Goal: Task Accomplishment & Management: Manage account settings

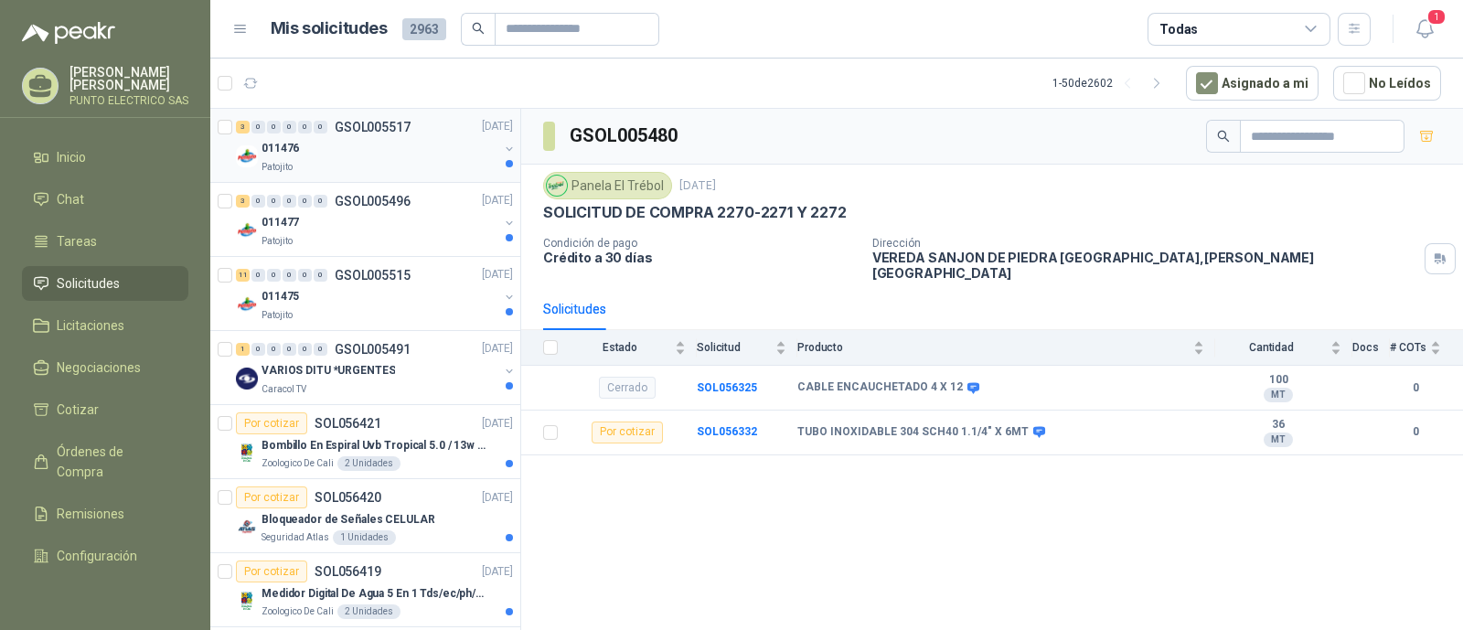
click at [388, 149] on div "011476" at bounding box center [380, 149] width 237 height 22
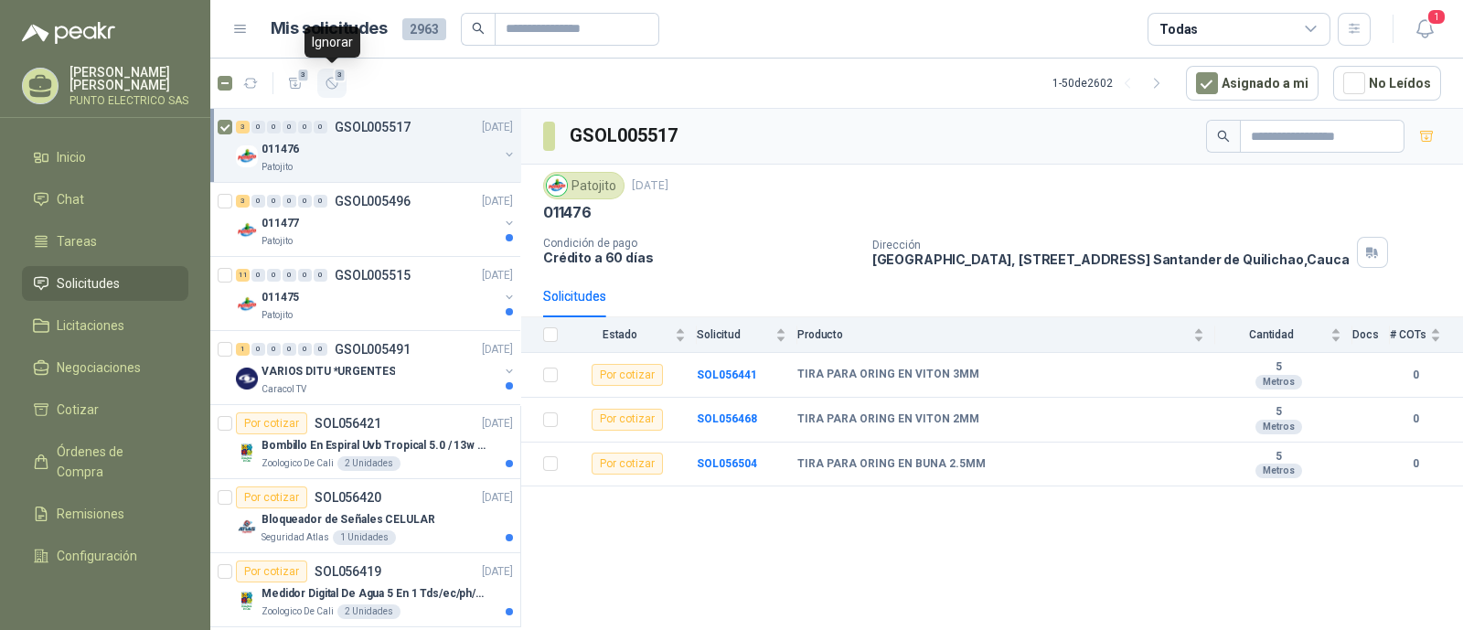
click at [334, 89] on icon "button" at bounding box center [333, 84] width 16 height 16
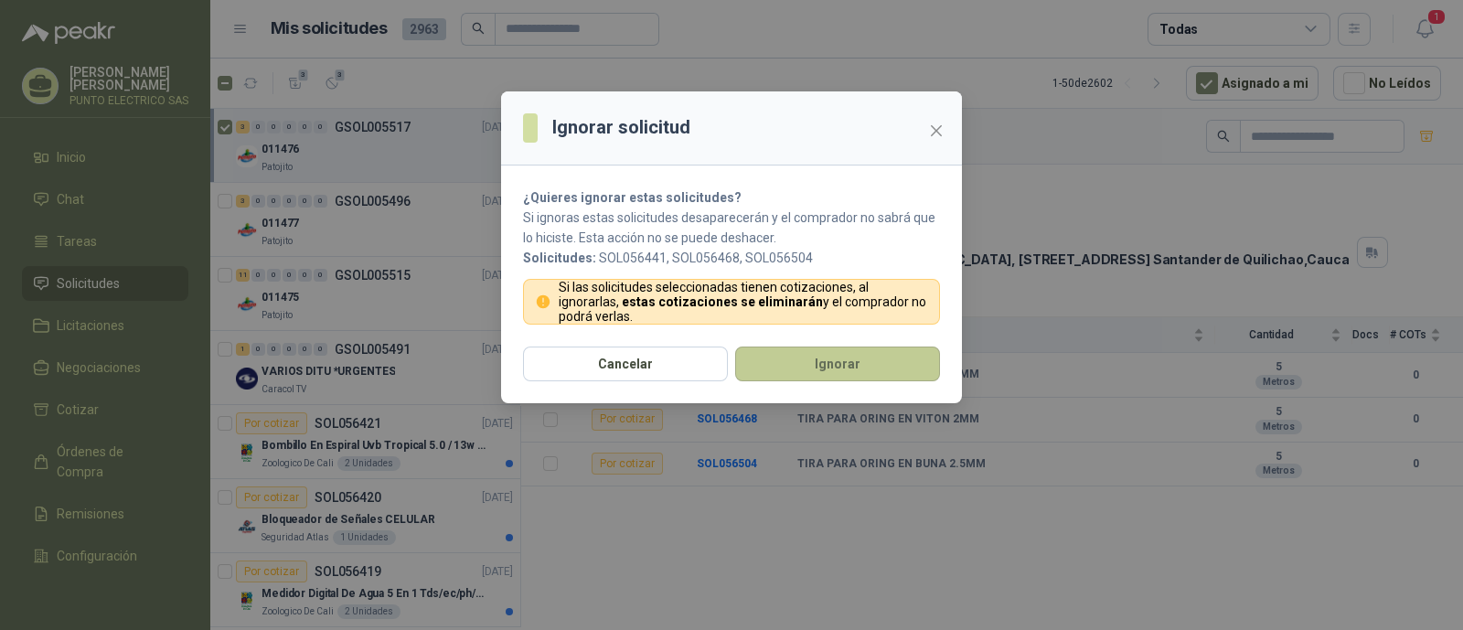
click at [848, 357] on button "Ignorar" at bounding box center [837, 364] width 205 height 35
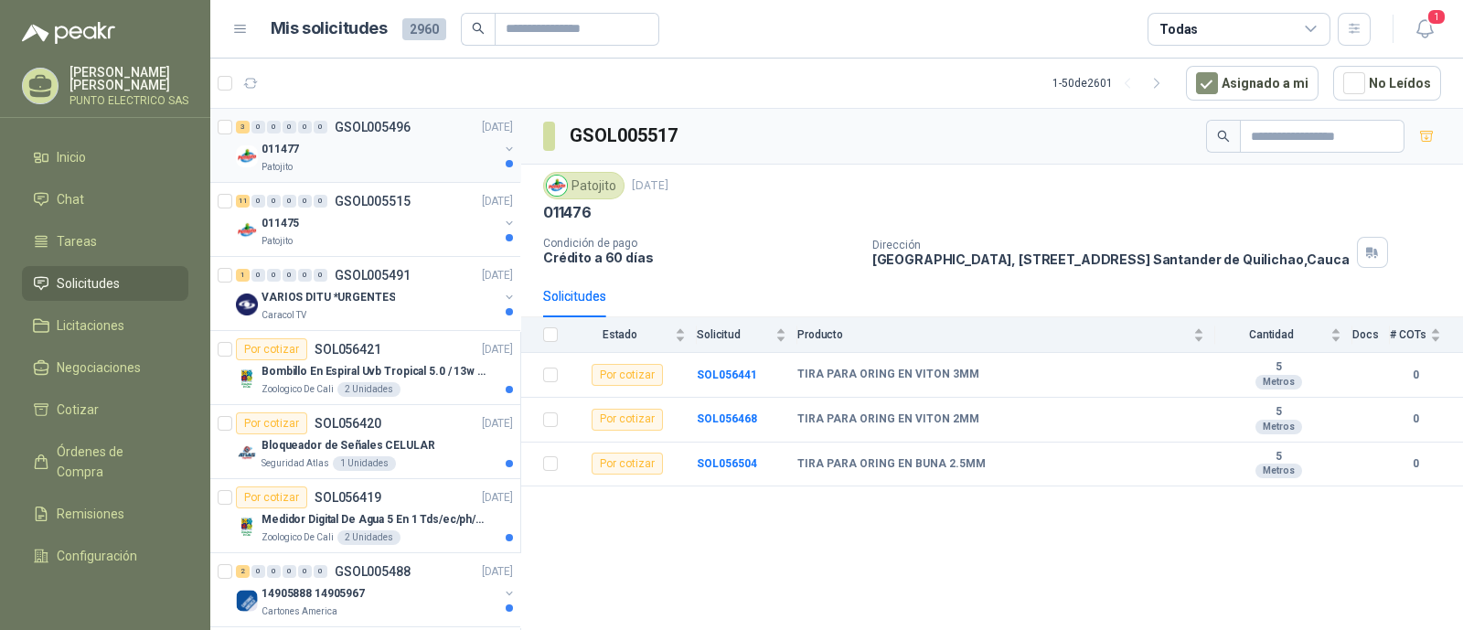
click at [390, 163] on div "Patojito" at bounding box center [380, 167] width 237 height 15
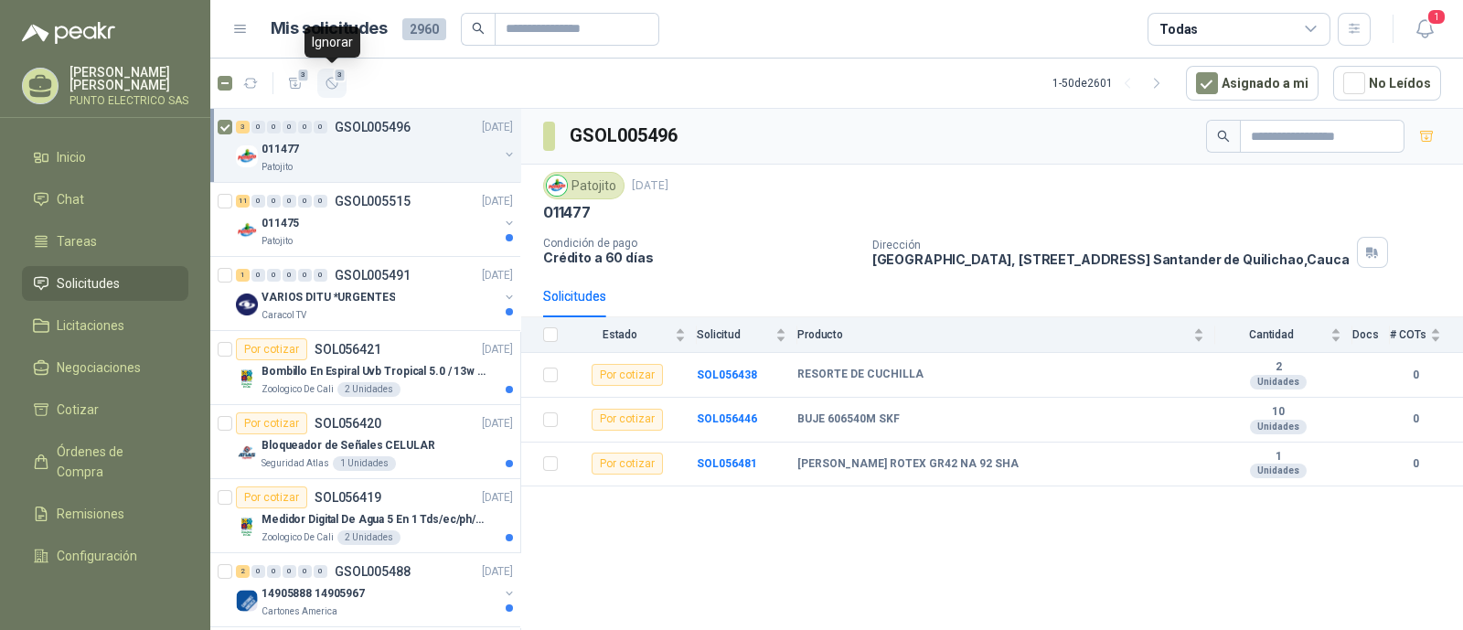
click at [332, 83] on icon "button" at bounding box center [331, 83] width 11 height 11
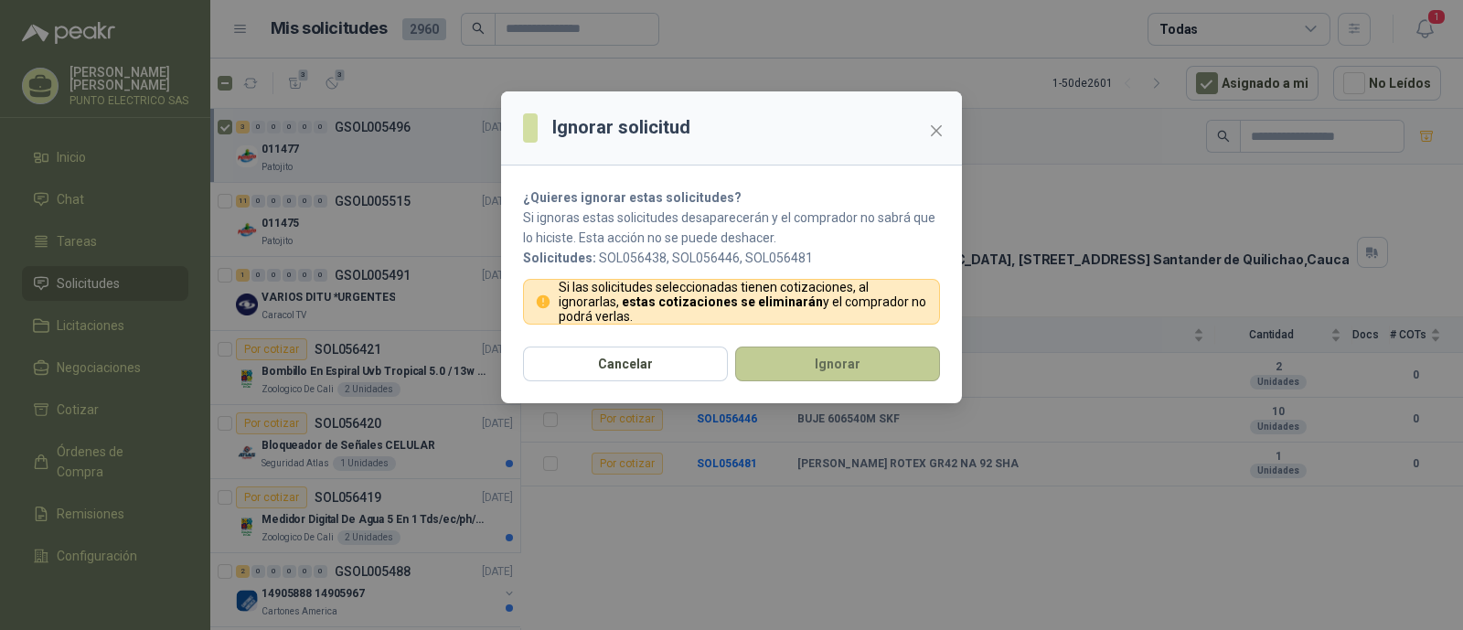
click at [843, 357] on button "Ignorar" at bounding box center [837, 364] width 205 height 35
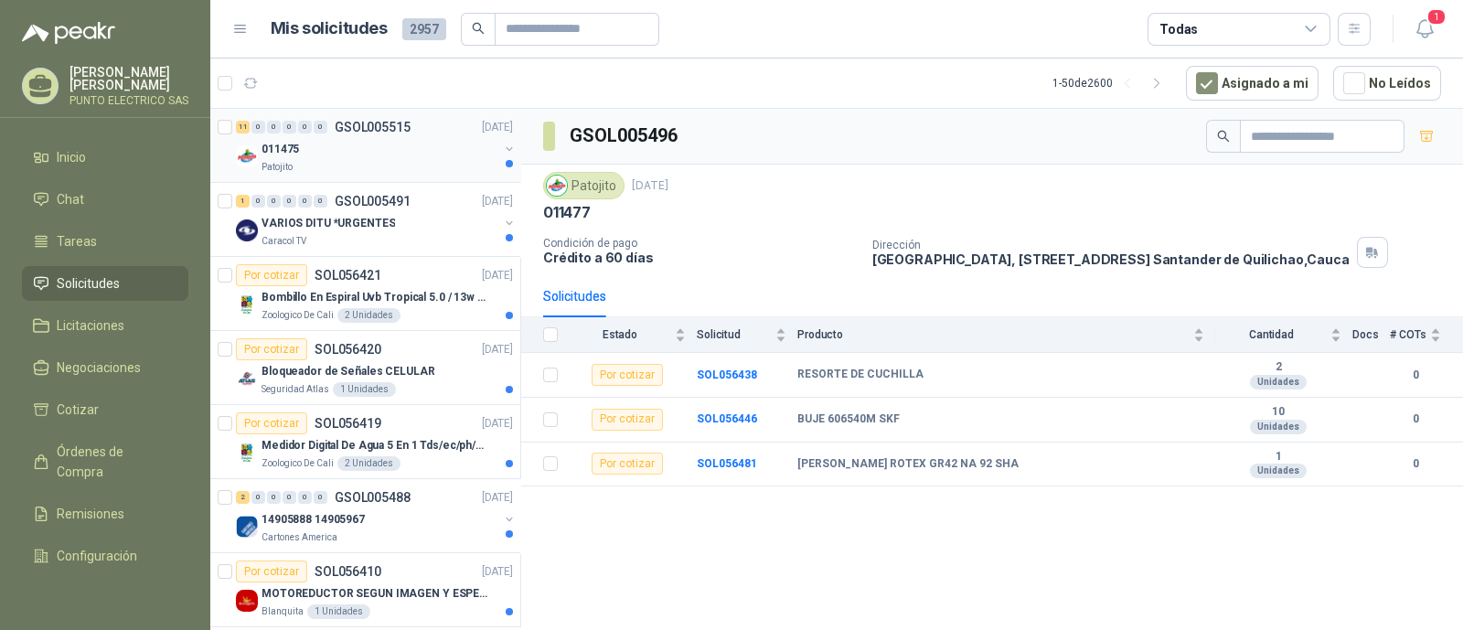
click at [408, 148] on div "011475" at bounding box center [380, 149] width 237 height 22
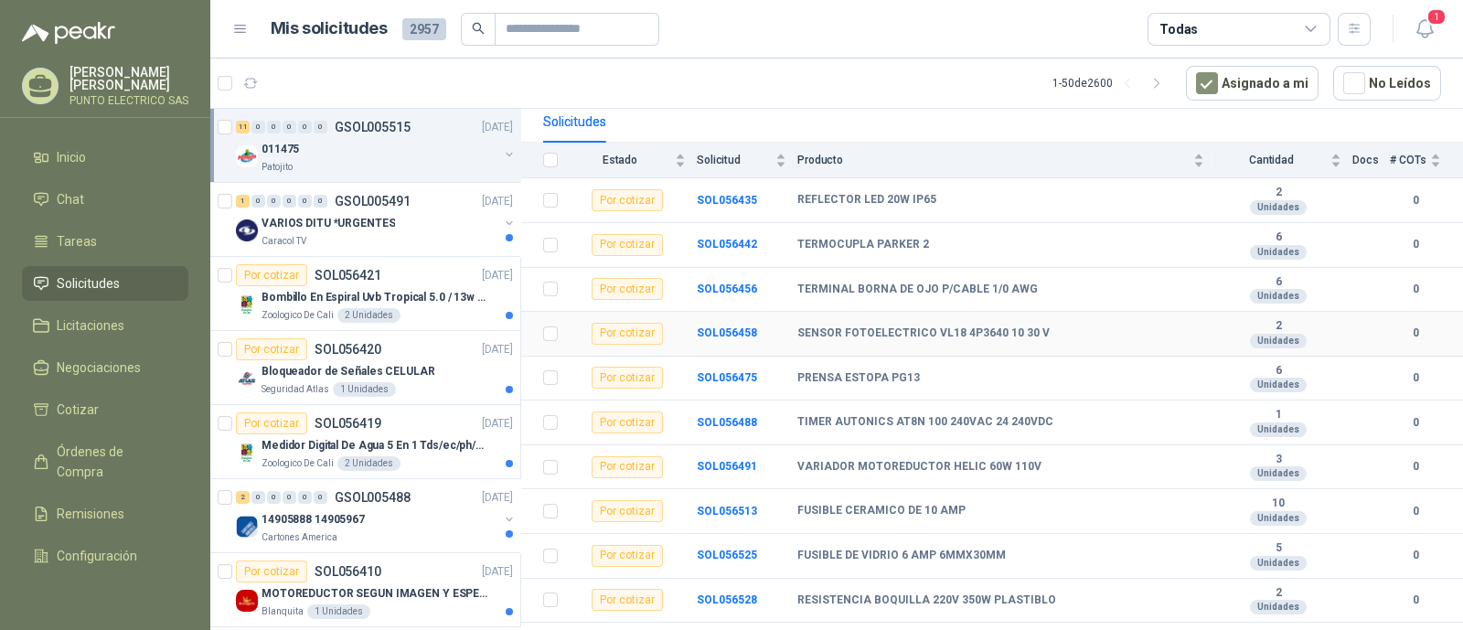
scroll to position [205, 0]
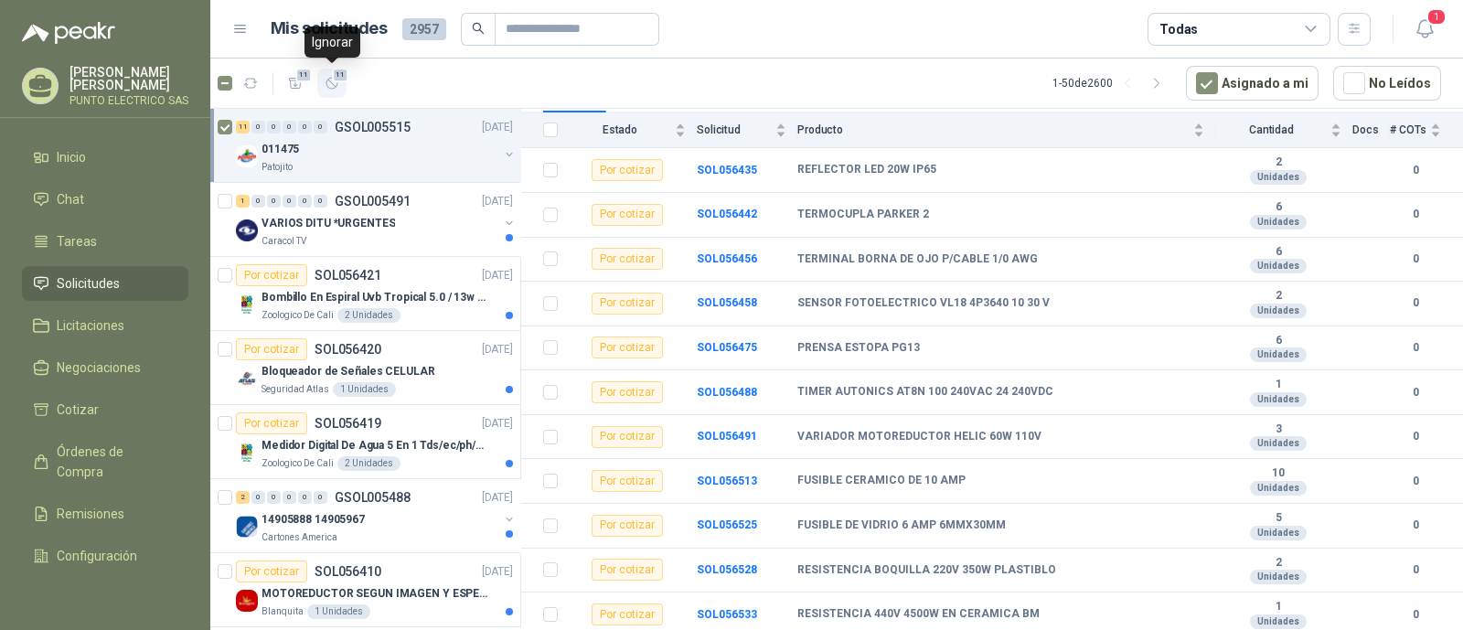
click at [333, 86] on icon "button" at bounding box center [333, 84] width 16 height 16
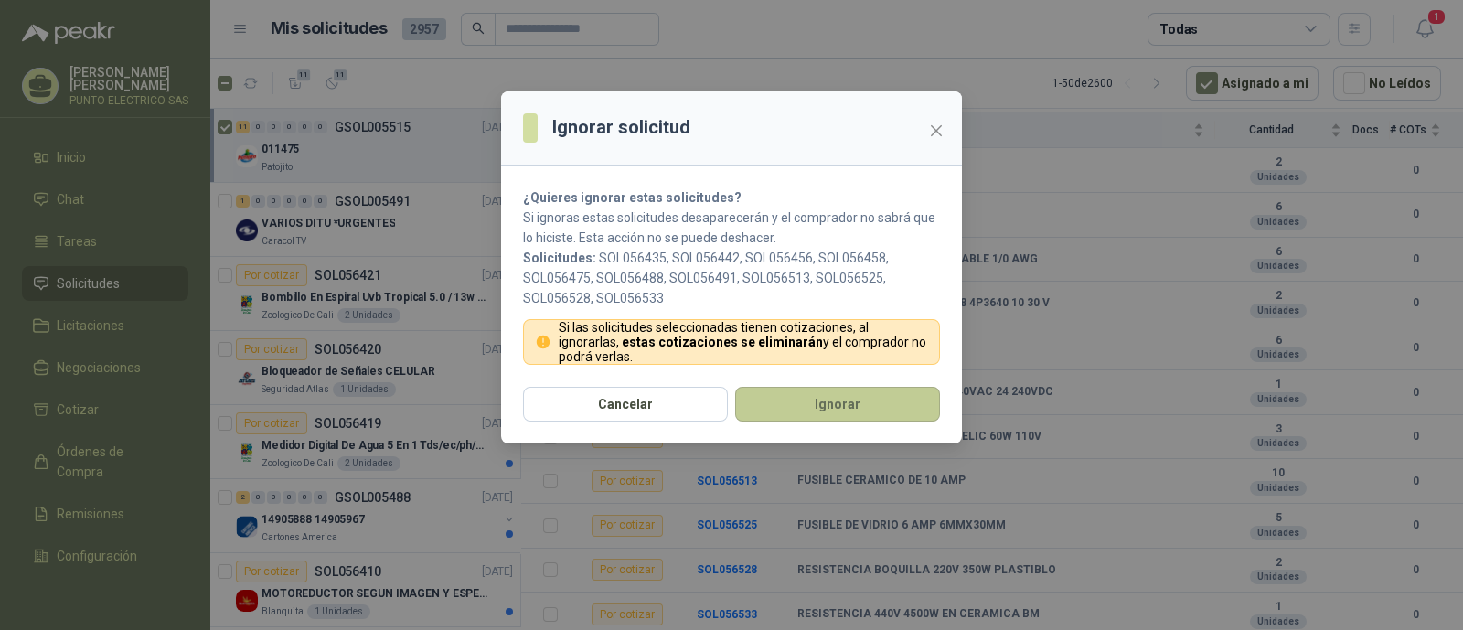
click at [846, 402] on button "Ignorar" at bounding box center [837, 404] width 205 height 35
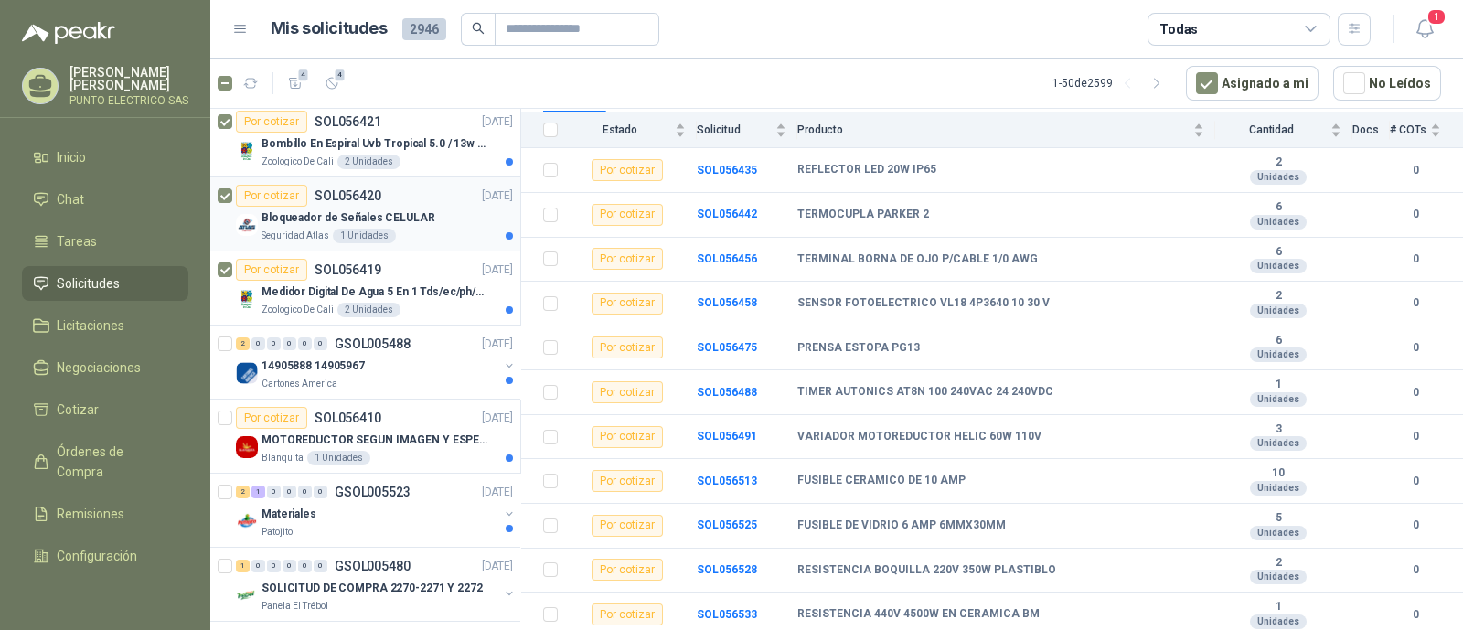
scroll to position [113, 0]
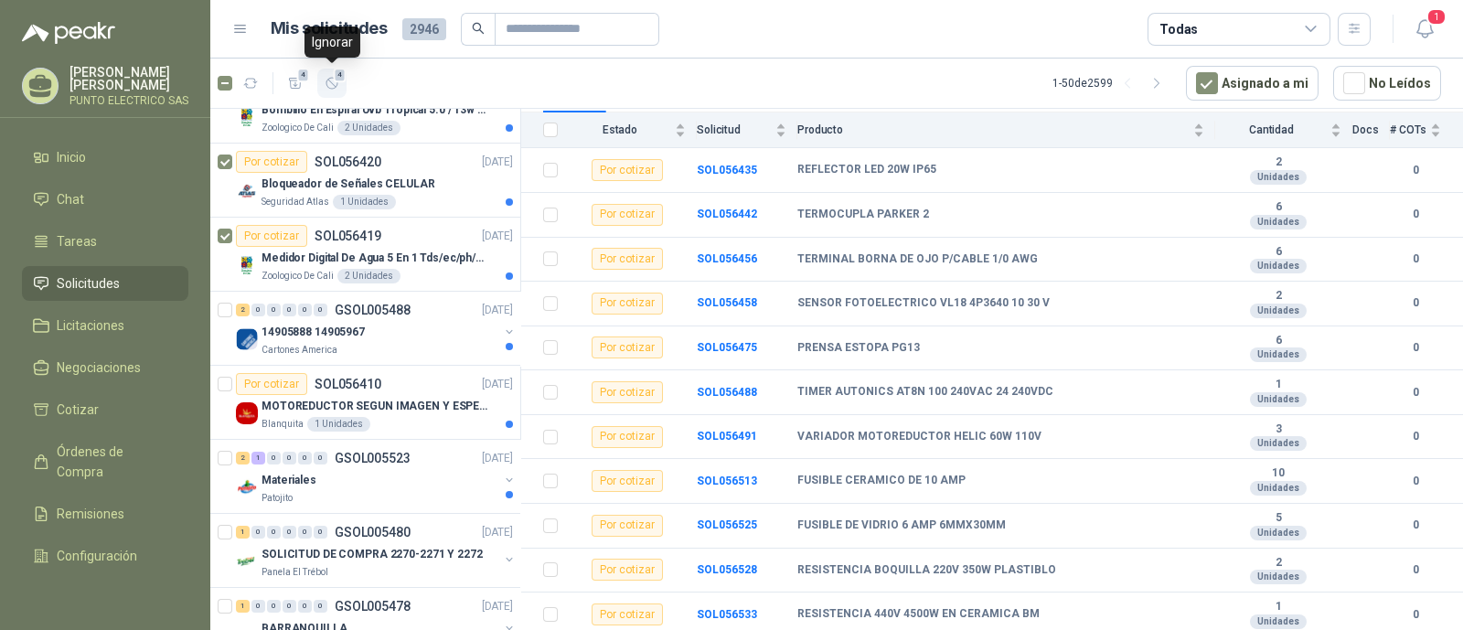
click at [334, 80] on span "4" at bounding box center [340, 75] width 13 height 15
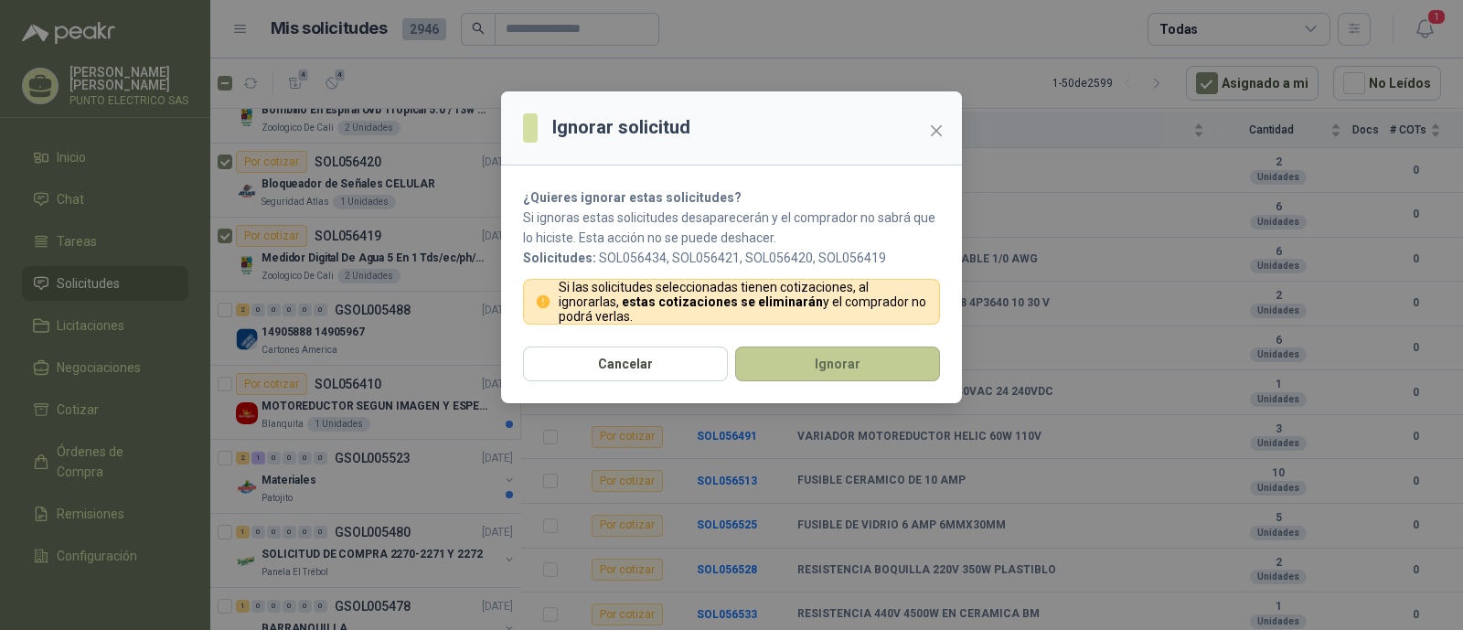
click at [855, 358] on button "Ignorar" at bounding box center [837, 364] width 205 height 35
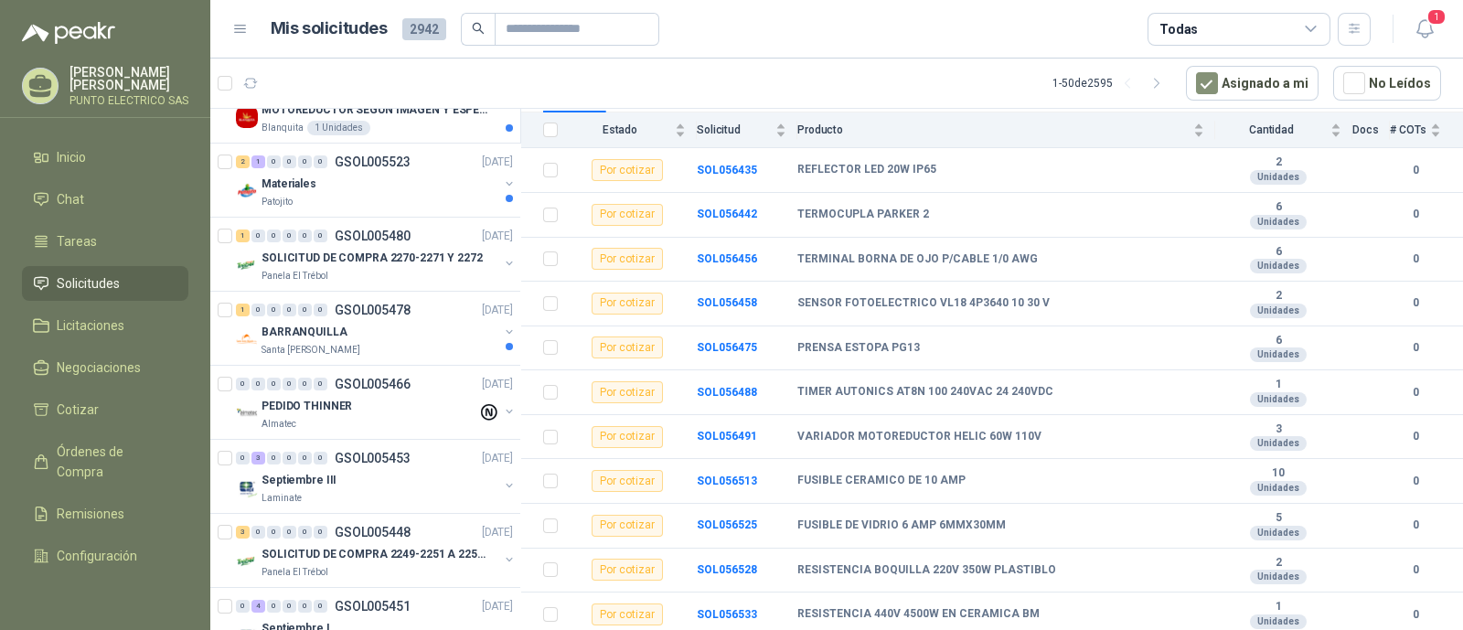
scroll to position [0, 0]
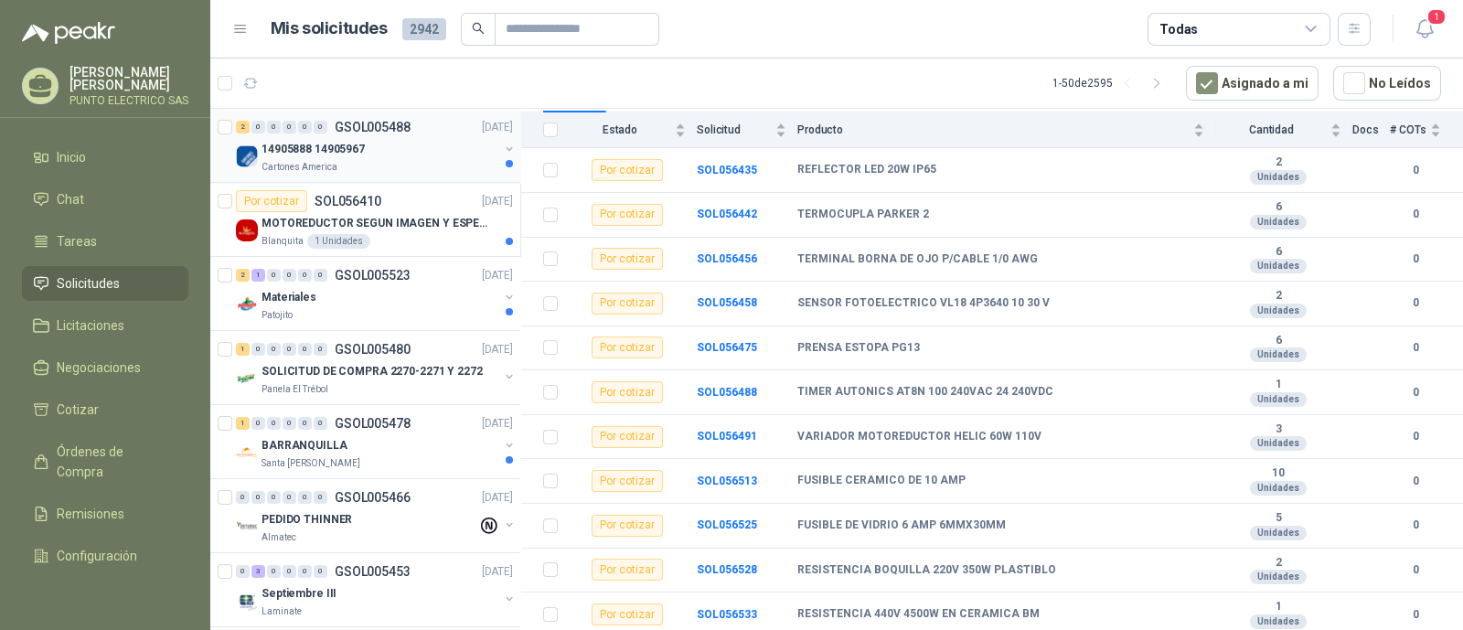
click at [385, 161] on div "Cartones America" at bounding box center [380, 167] width 237 height 15
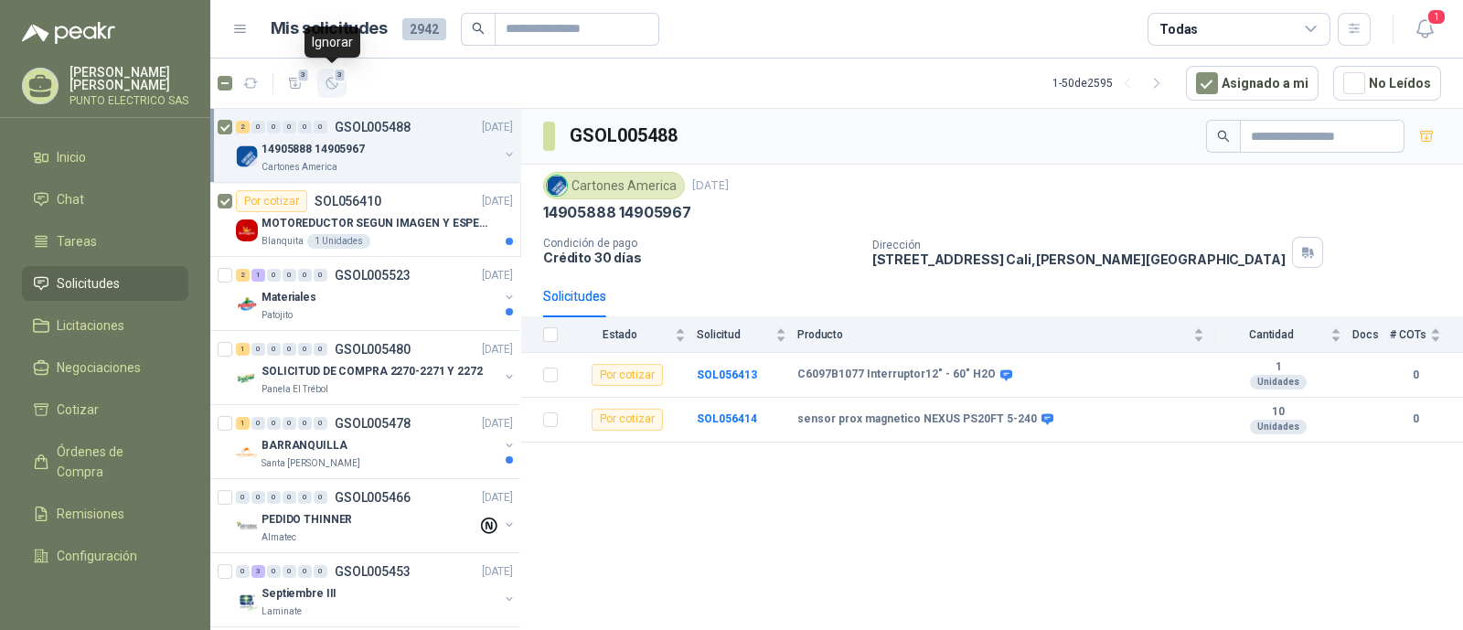
click at [337, 84] on icon "button" at bounding box center [331, 83] width 11 height 11
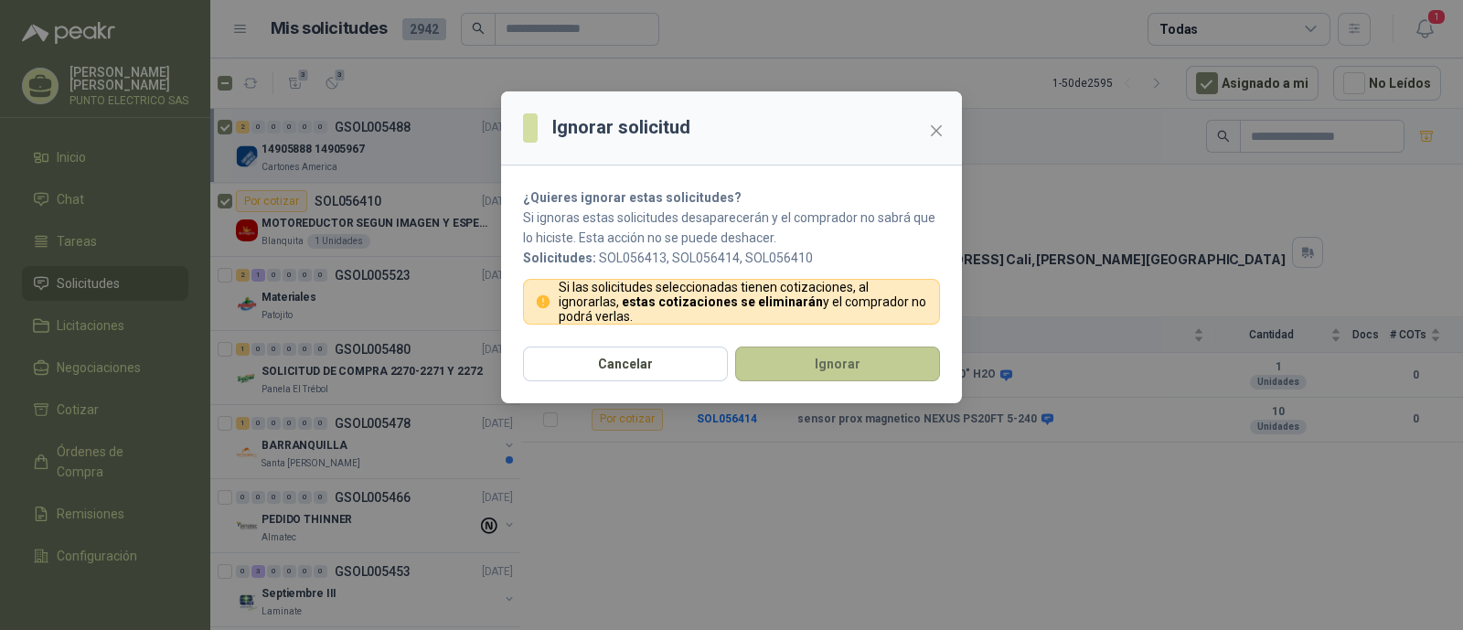
click at [841, 361] on button "Ignorar" at bounding box center [837, 364] width 205 height 35
